Goal: Task Accomplishment & Management: Complete application form

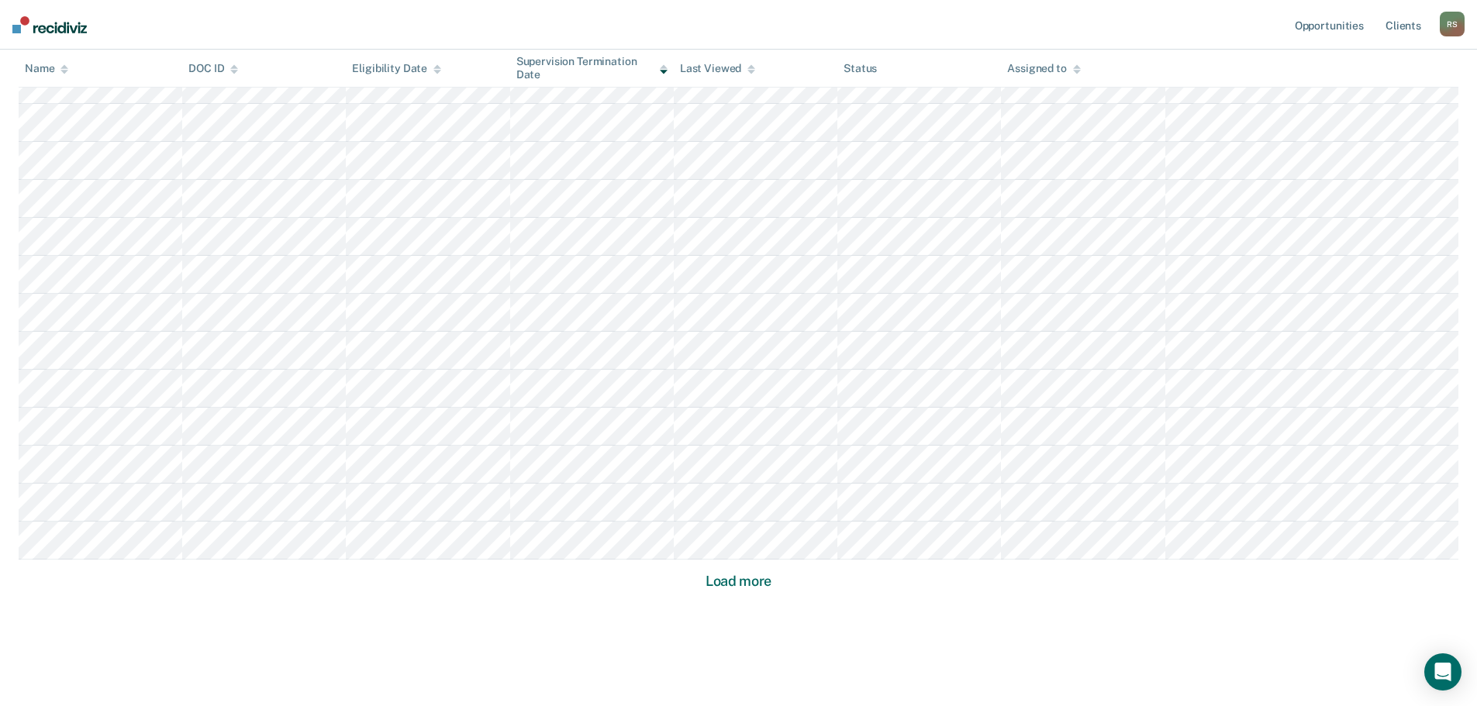
scroll to position [892, 0]
click at [764, 559] on button "Load more" at bounding box center [738, 560] width 75 height 19
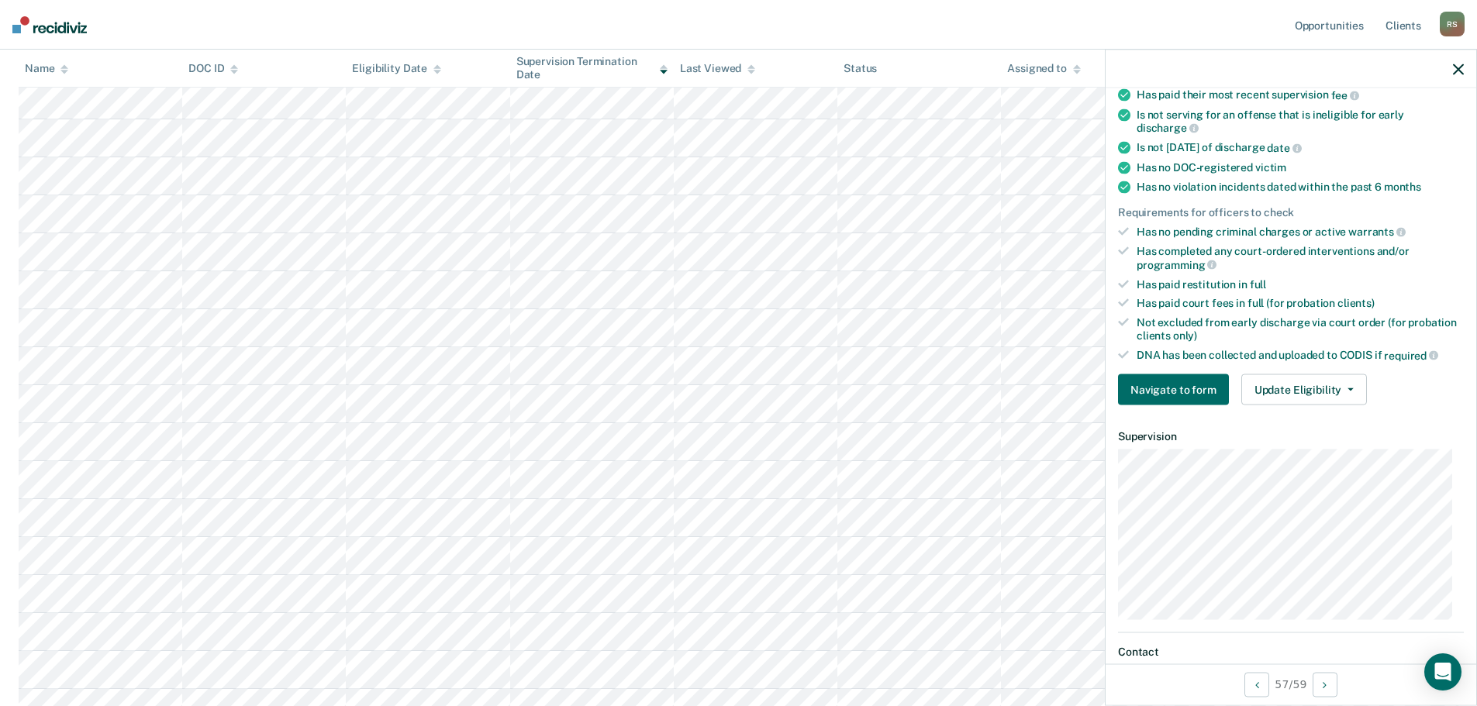
scroll to position [310, 0]
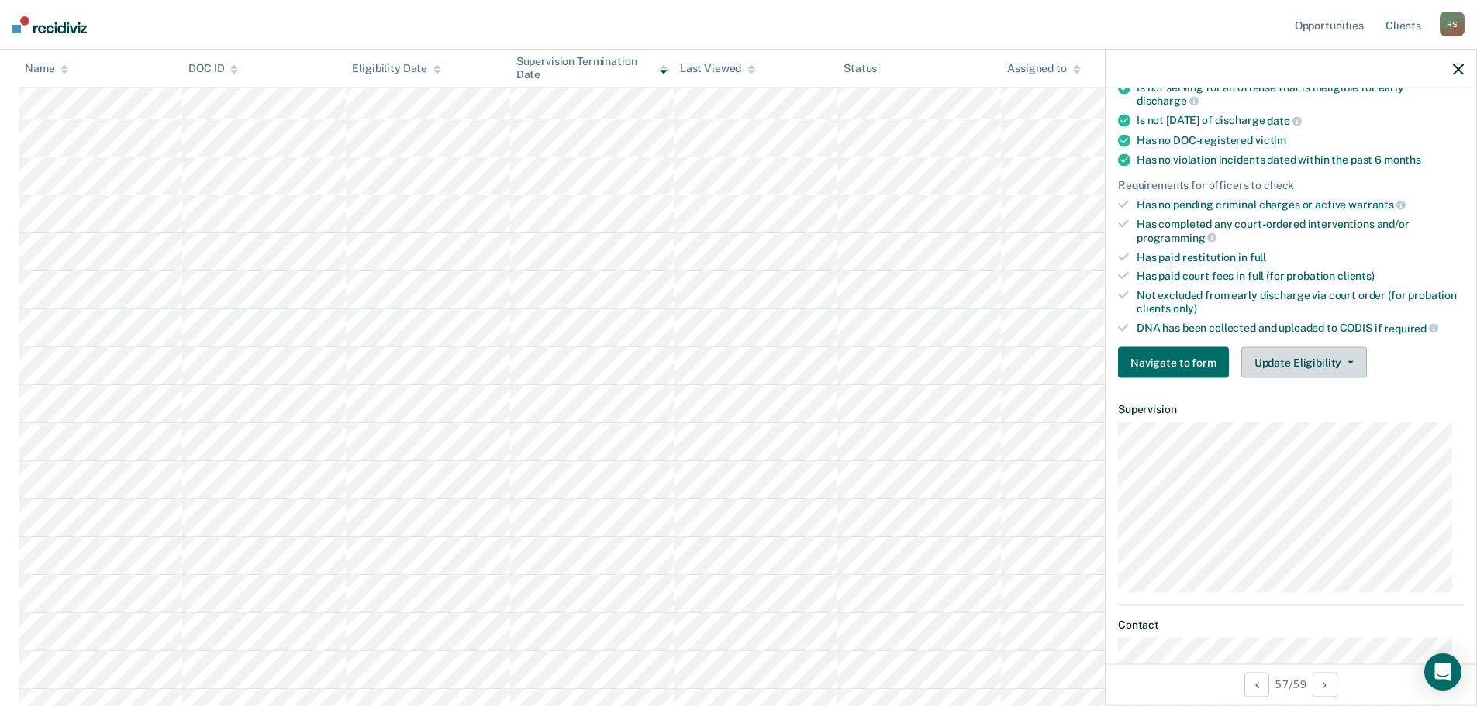
click at [1285, 367] on button "Update Eligibility" at bounding box center [1304, 362] width 126 height 31
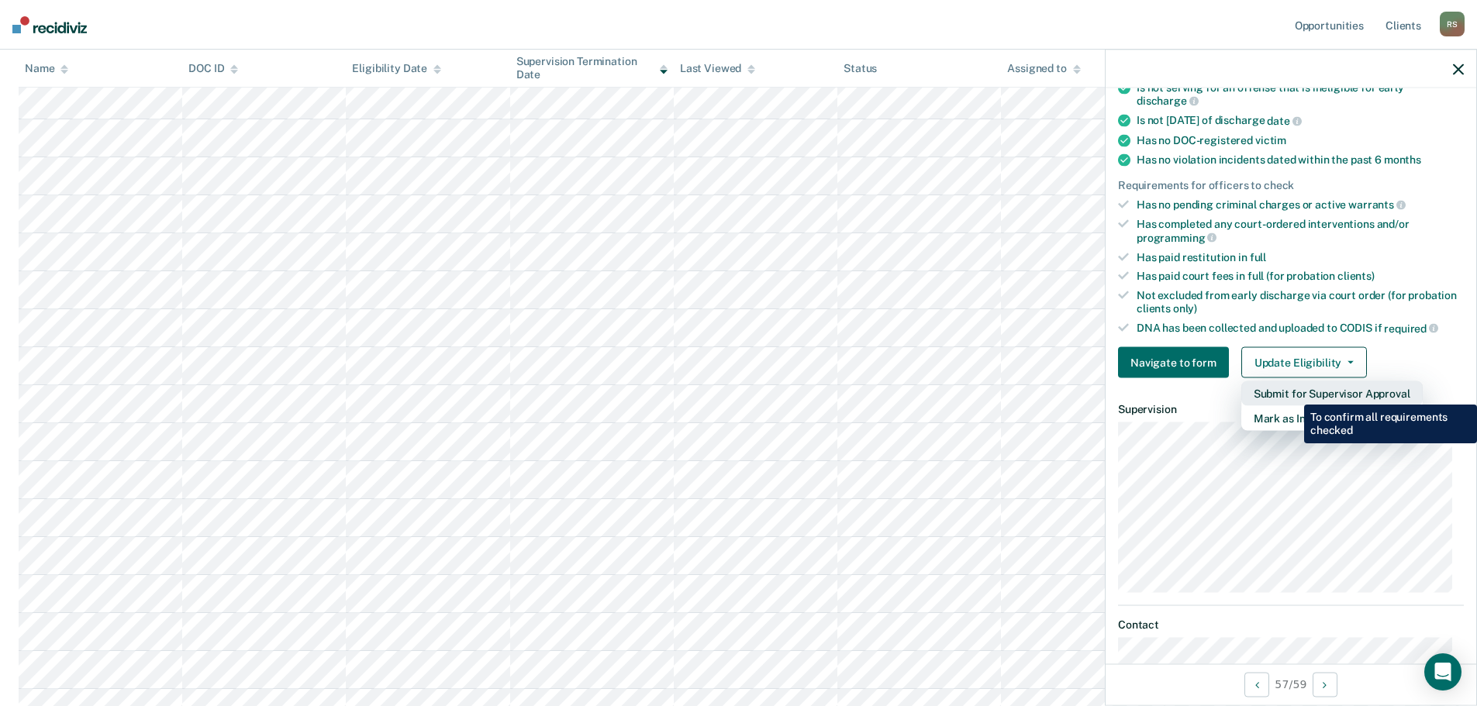
click at [1292, 393] on button "Submit for Supervisor Approval" at bounding box center [1331, 393] width 181 height 25
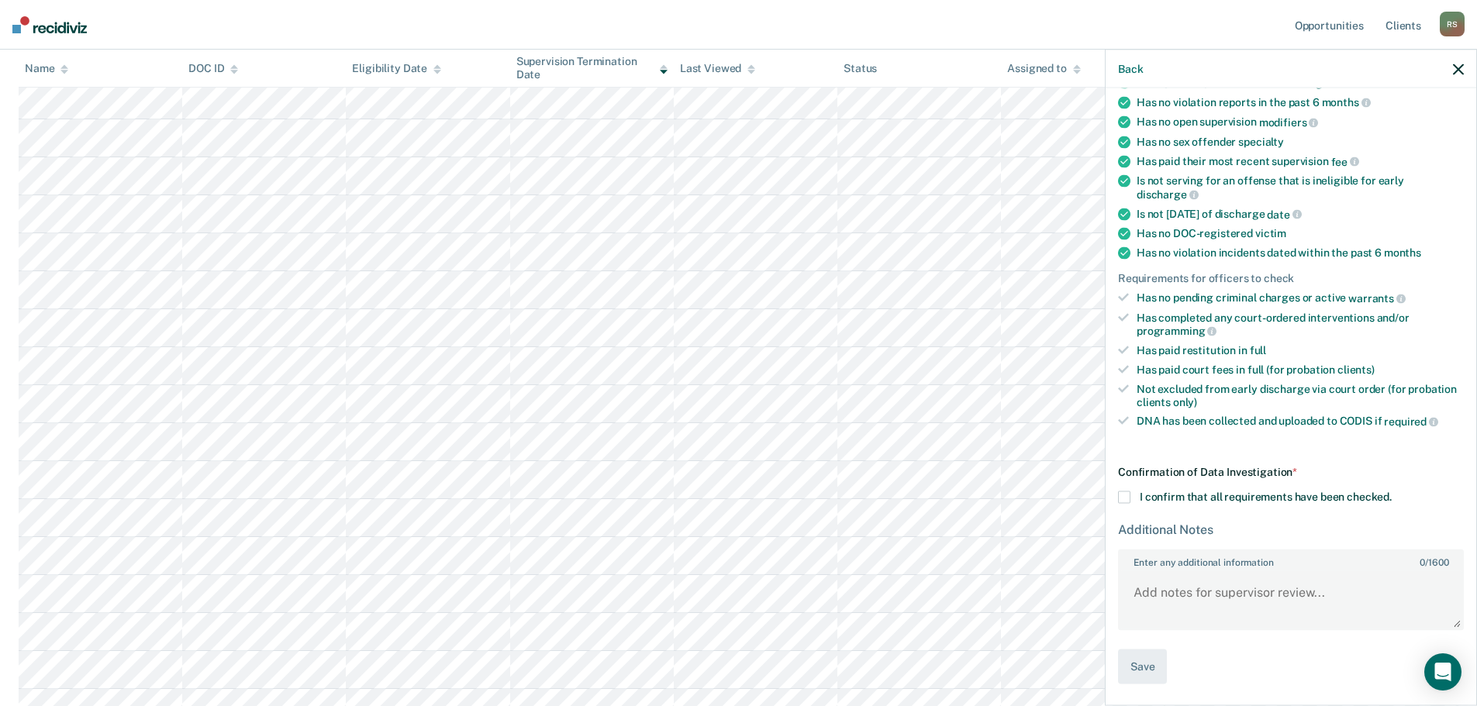
scroll to position [215, 0]
click at [1130, 494] on label "I confirm that all requirements have been checked." at bounding box center [1291, 499] width 346 height 12
click at [1392, 493] on input "I confirm that all requirements have been checked." at bounding box center [1392, 493] width 0 height 0
click at [1198, 603] on textarea "Enter any additional information 0 / 1600" at bounding box center [1291, 601] width 343 height 57
type textarea "DNA was collected."
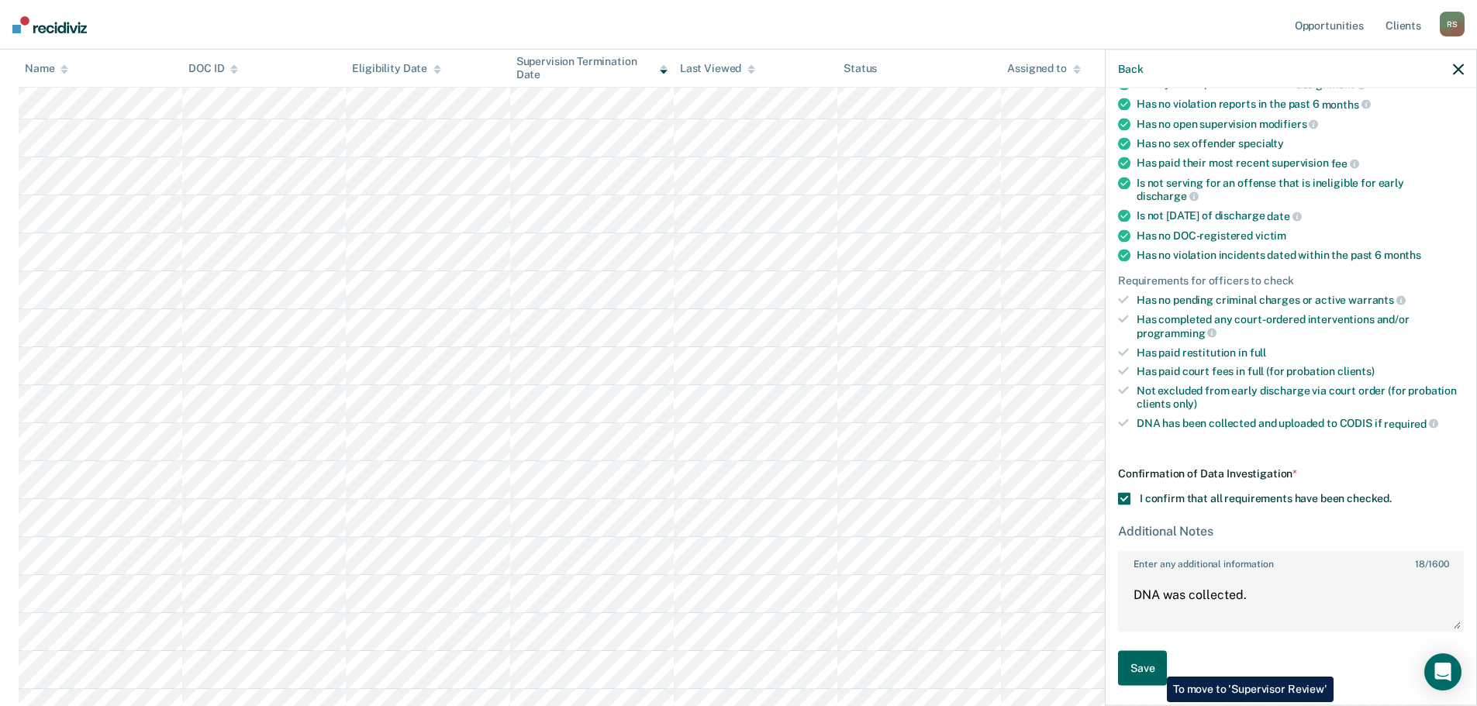
click at [1155, 665] on button "Save" at bounding box center [1142, 668] width 49 height 35
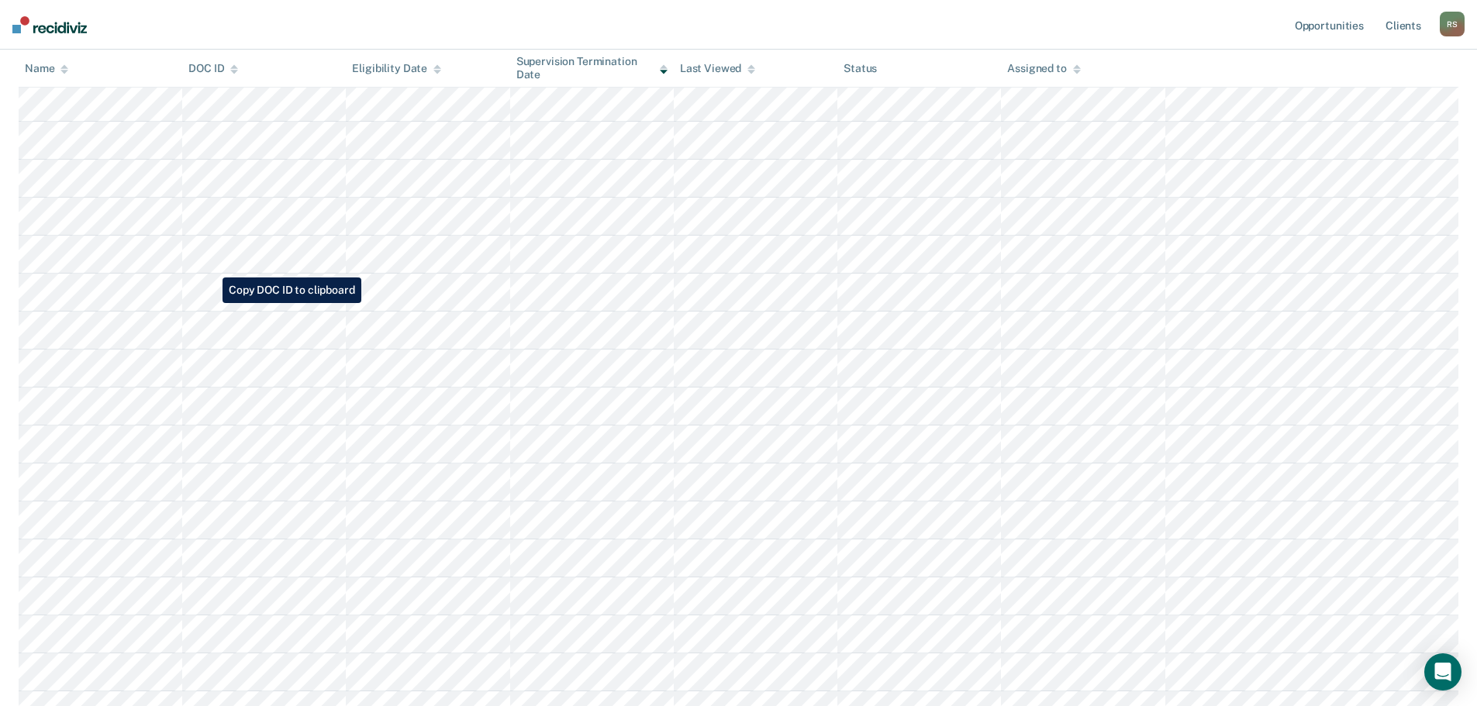
scroll to position [756, 0]
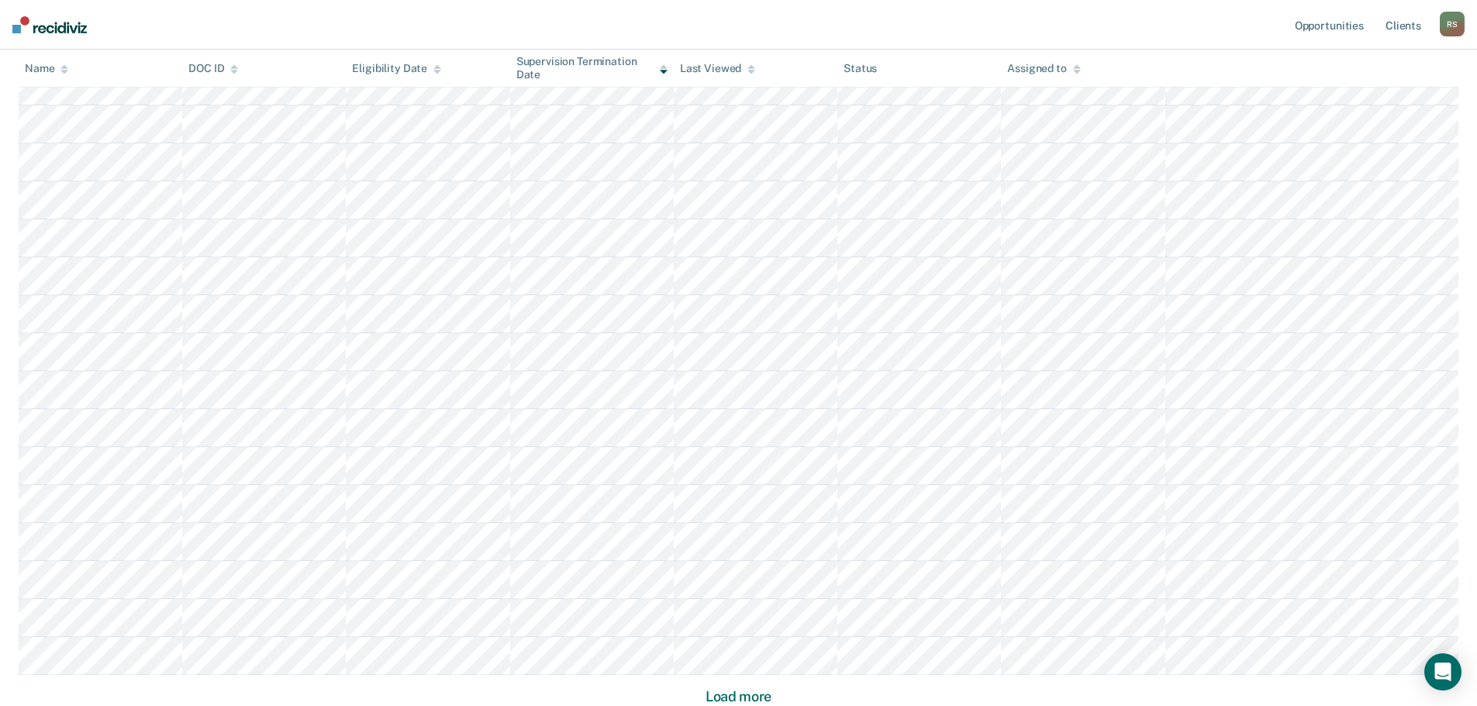
click at [740, 697] on button "Load more" at bounding box center [738, 697] width 75 height 19
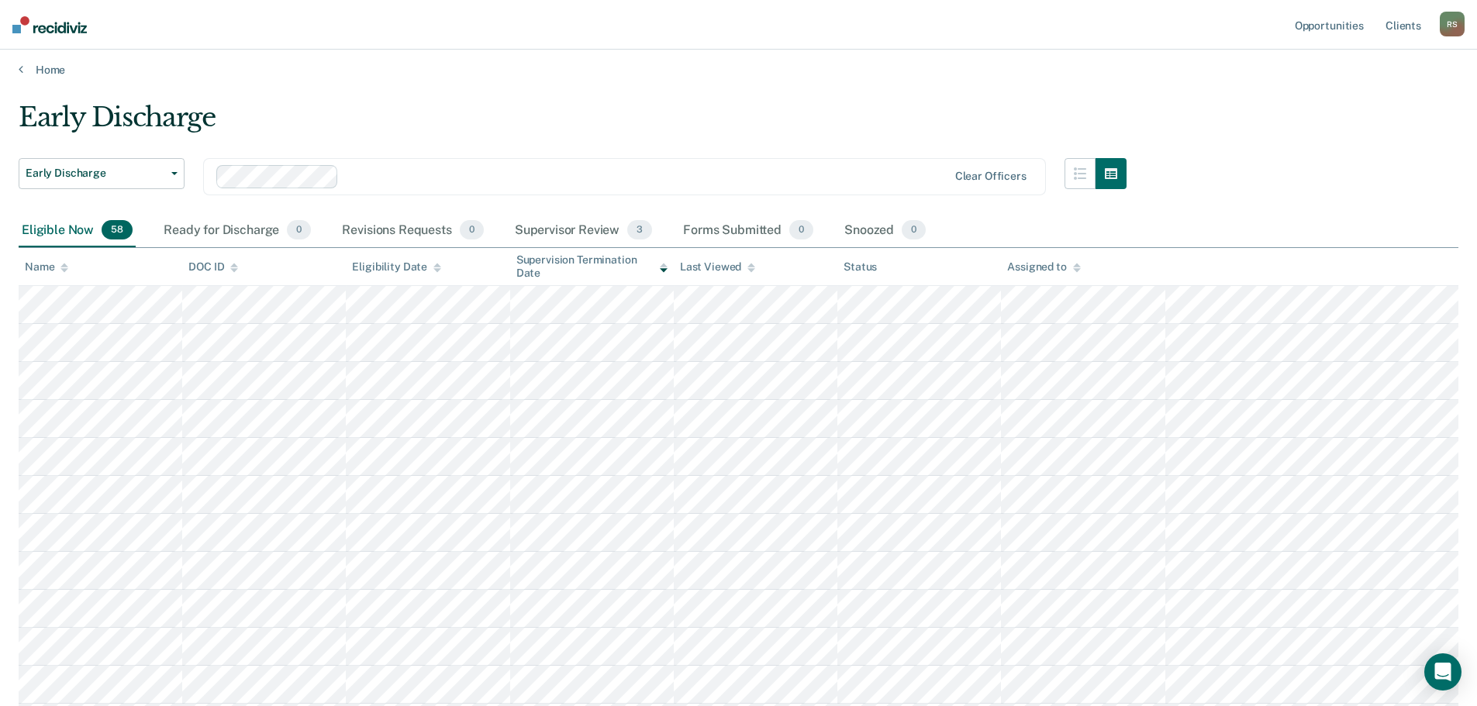
scroll to position [0, 0]
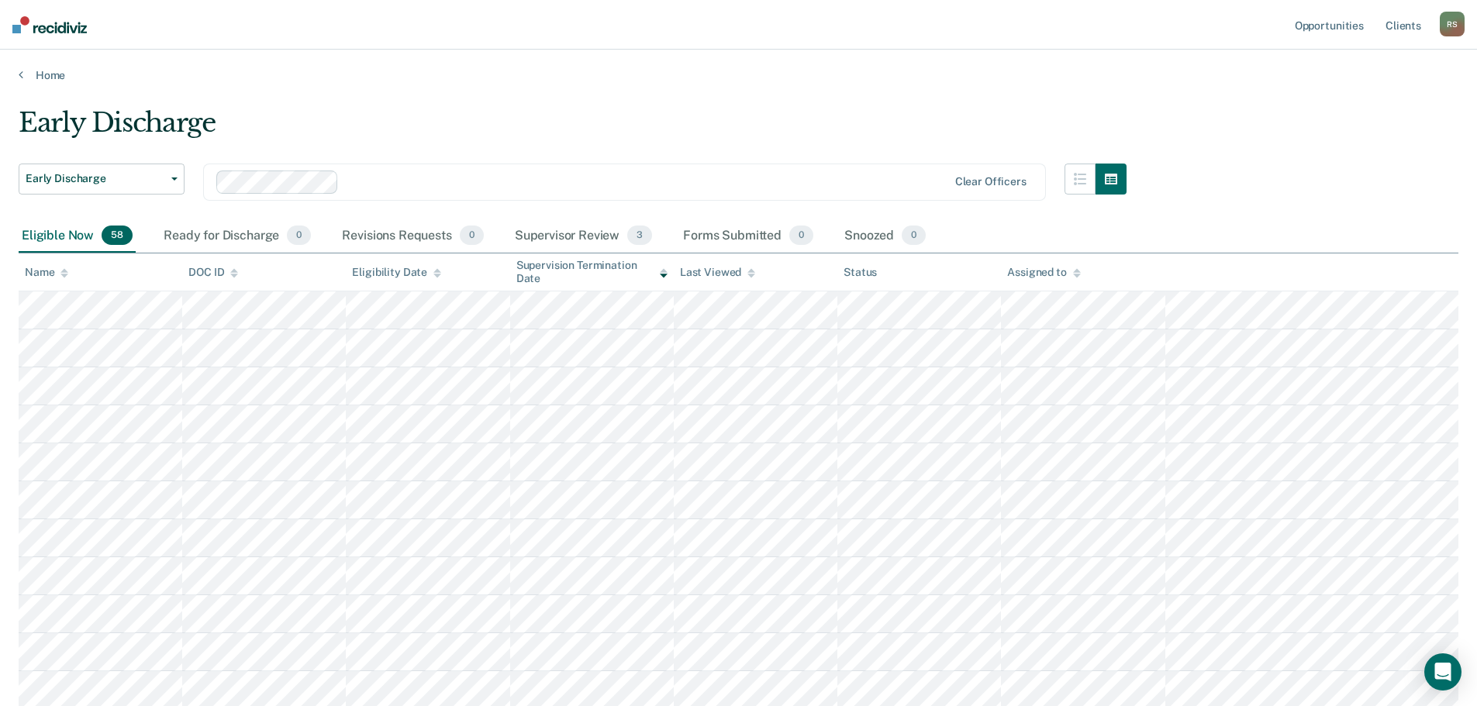
click at [67, 271] on icon at bounding box center [64, 273] width 8 height 10
click at [526, 234] on div "Supervisor Review 3" at bounding box center [584, 236] width 144 height 34
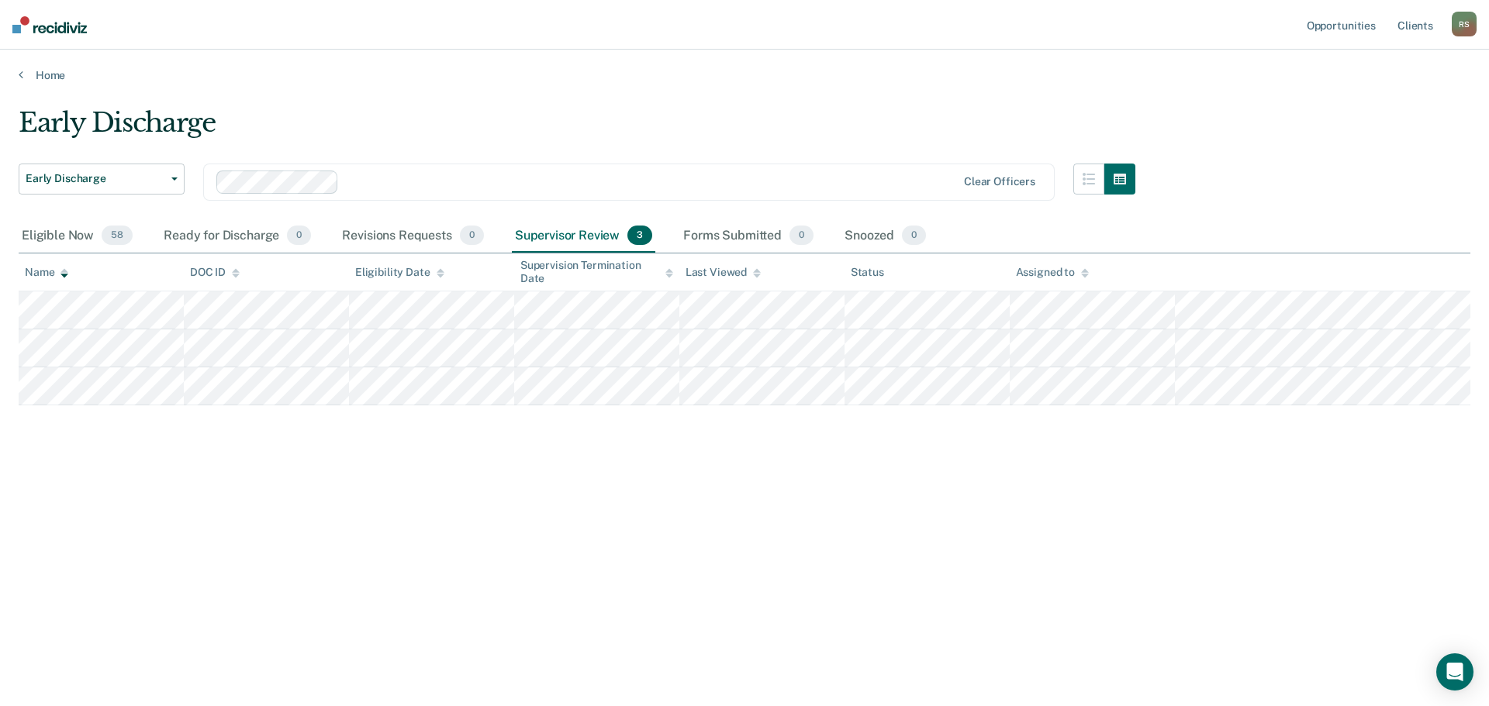
click at [363, 132] on div "Early Discharge" at bounding box center [577, 129] width 1116 height 44
click at [47, 230] on div "Eligible Now 58" at bounding box center [77, 236] width 117 height 34
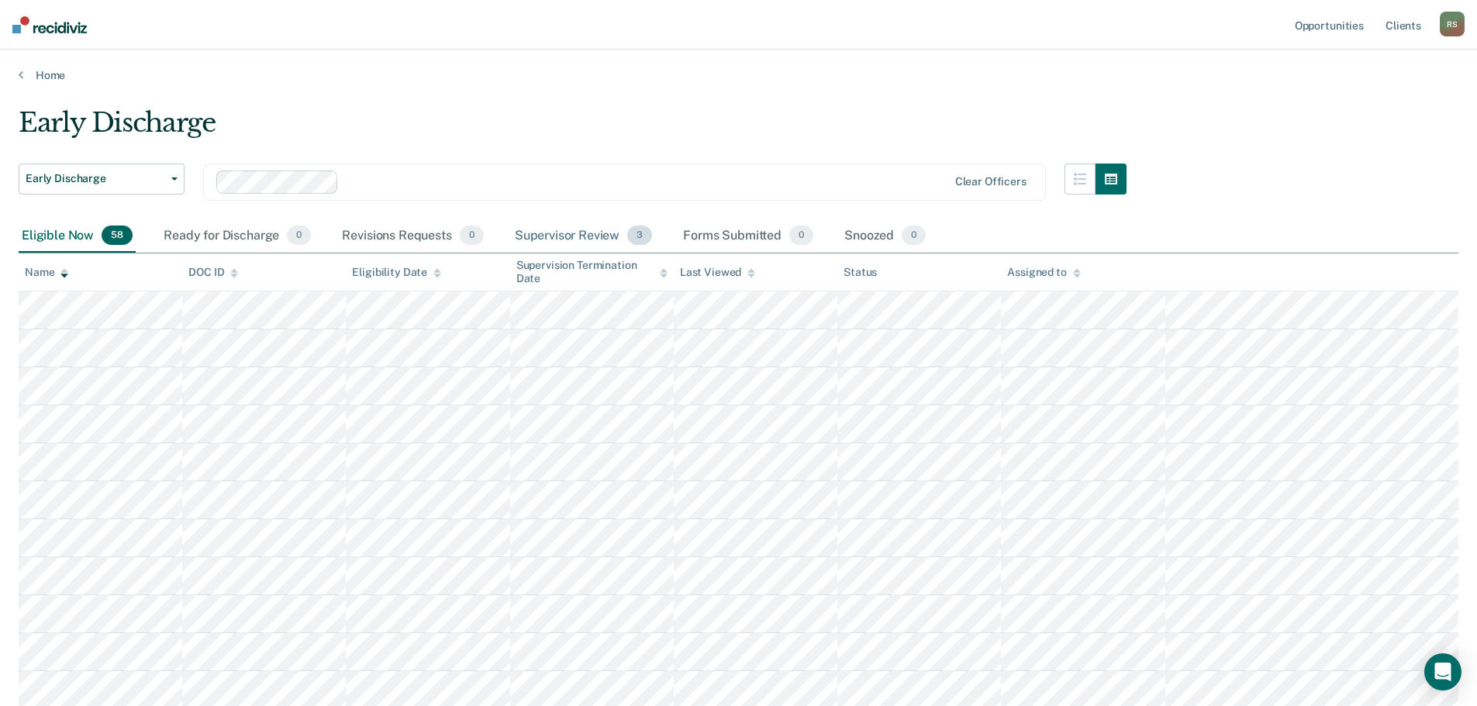
drag, startPoint x: 601, startPoint y: 236, endPoint x: 597, endPoint y: 268, distance: 32.0
click at [602, 236] on div "Supervisor Review 3" at bounding box center [584, 236] width 144 height 34
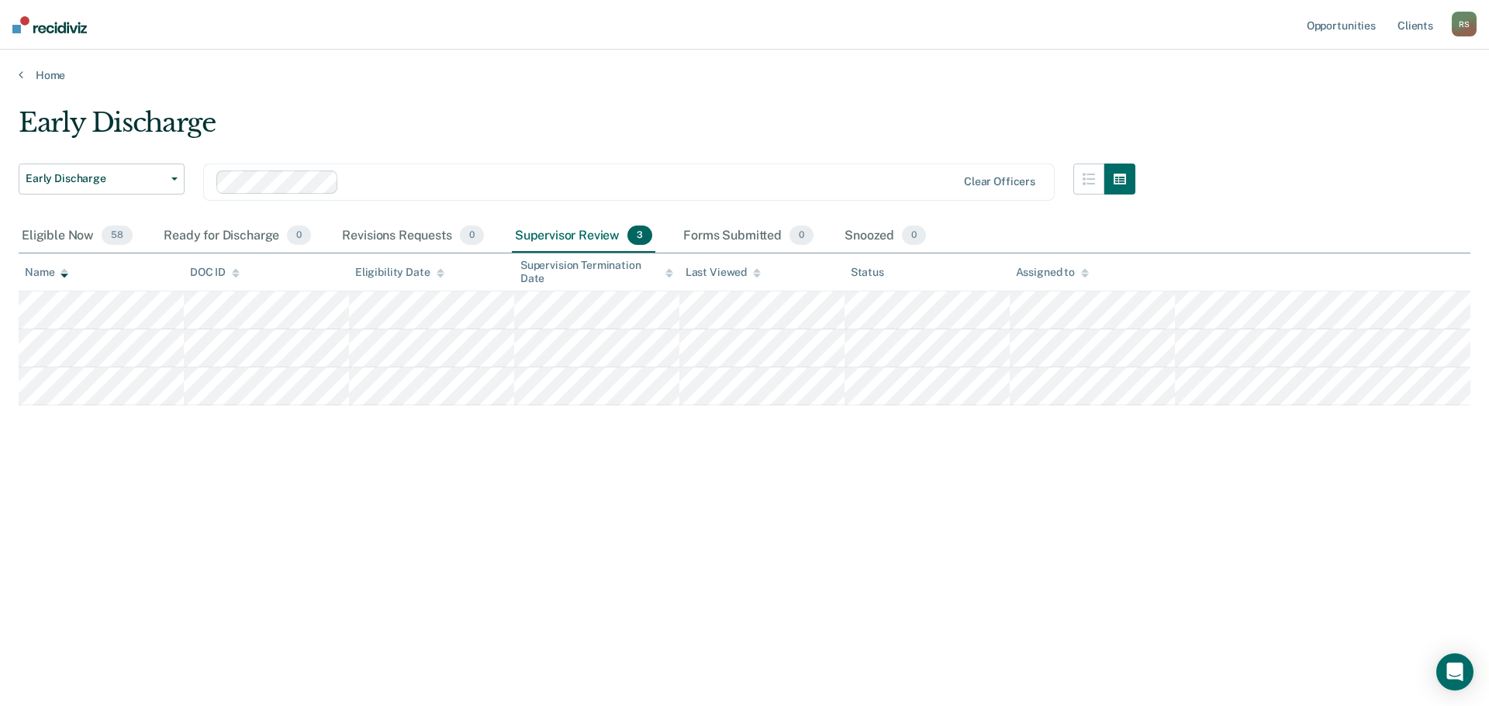
click at [329, 53] on div "Home" at bounding box center [744, 66] width 1489 height 33
